Goal: Information Seeking & Learning: Understand process/instructions

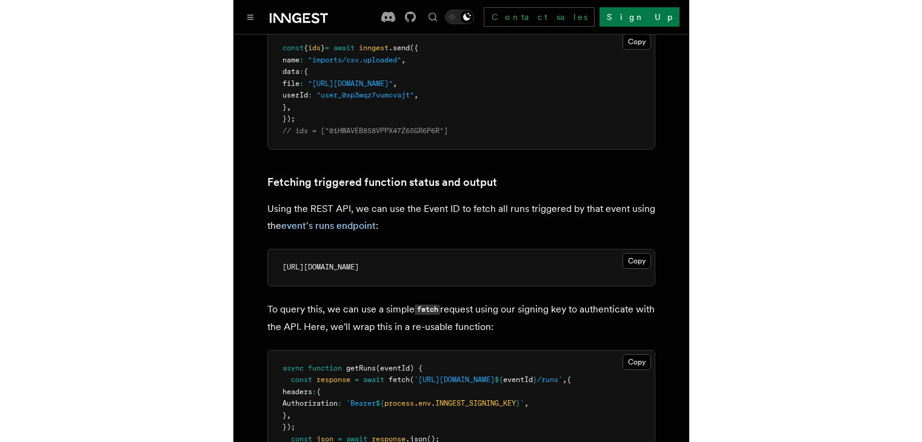
scroll to position [646, 0]
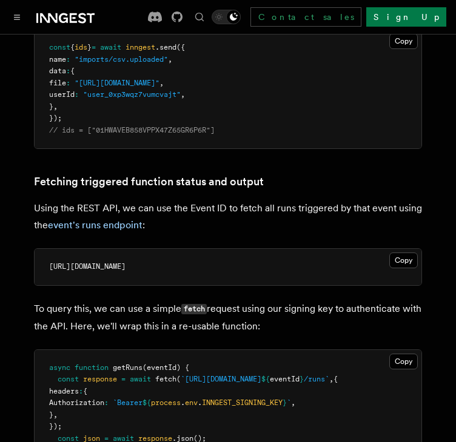
drag, startPoint x: 150, startPoint y: 259, endPoint x: 41, endPoint y: 257, distance: 109.1
click at [41, 257] on pre "[URL][DOMAIN_NAME]" at bounding box center [228, 267] width 387 height 36
copy span "[URL][DOMAIN_NAME]"
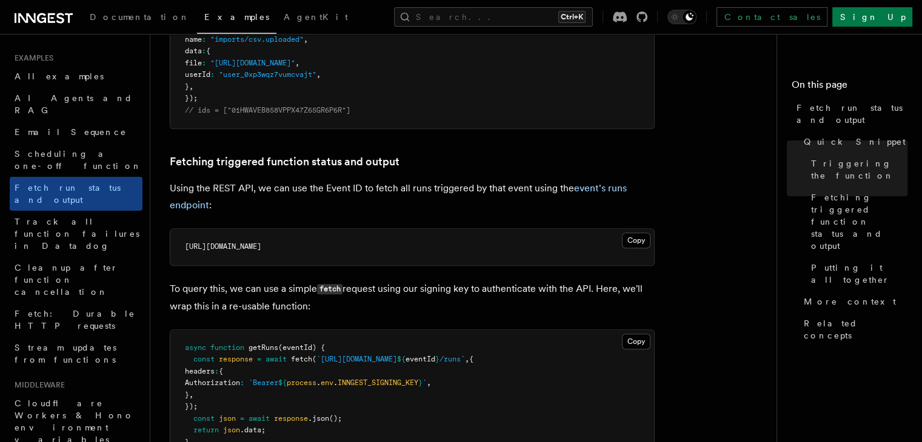
scroll to position [404, 0]
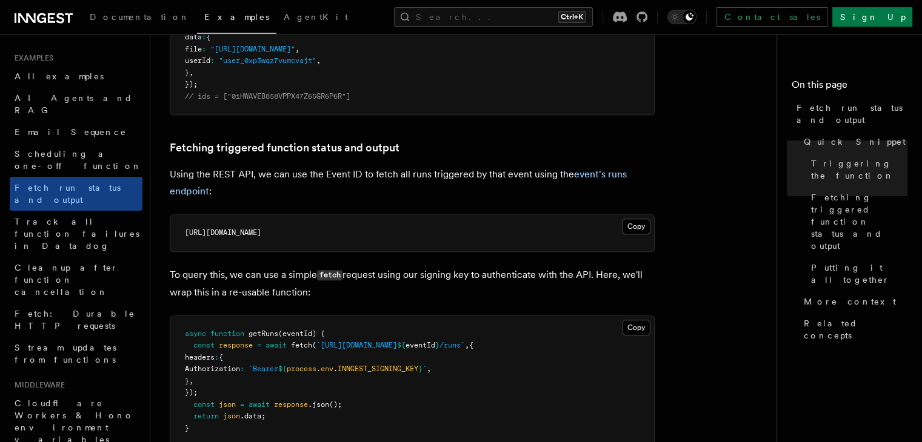
scroll to position [565, 0]
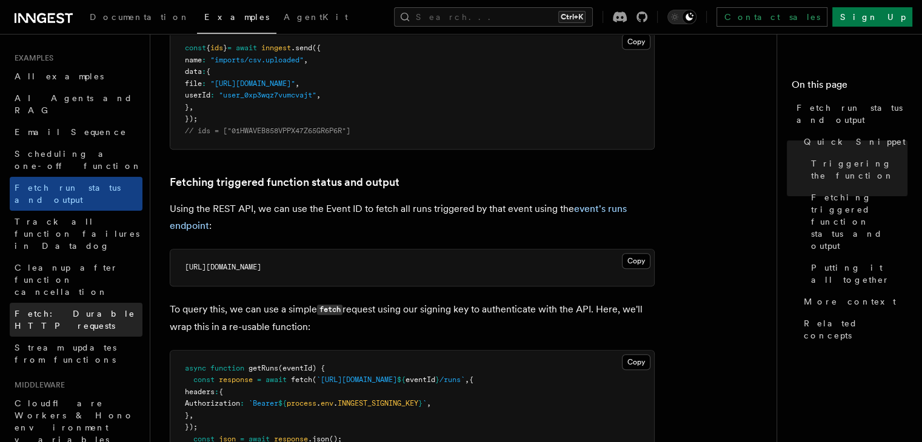
drag, startPoint x: 285, startPoint y: 266, endPoint x: 137, endPoint y: 262, distance: 147.9
click at [261, 281] on pre "[URL][DOMAIN_NAME]" at bounding box center [412, 268] width 484 height 36
drag, startPoint x: 284, startPoint y: 267, endPoint x: 183, endPoint y: 267, distance: 100.6
click at [183, 267] on pre "[URL][DOMAIN_NAME]" at bounding box center [412, 268] width 484 height 36
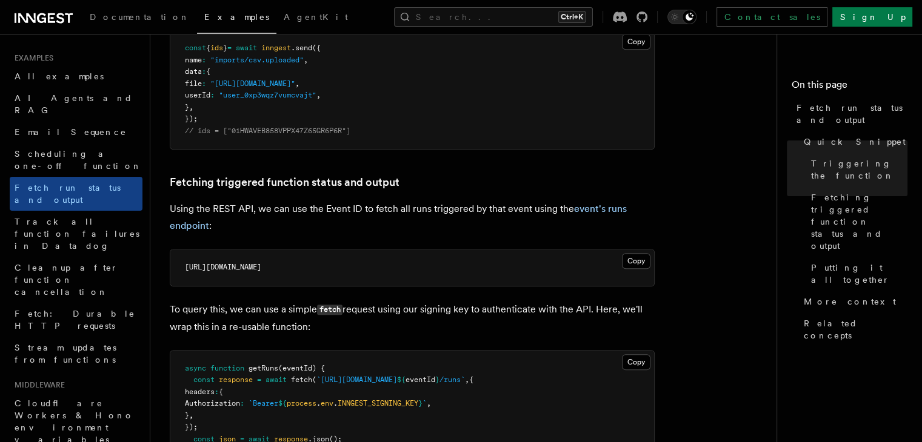
copy span "[URL][DOMAIN_NAME]"
